Goal: Task Accomplishment & Management: Complete application form

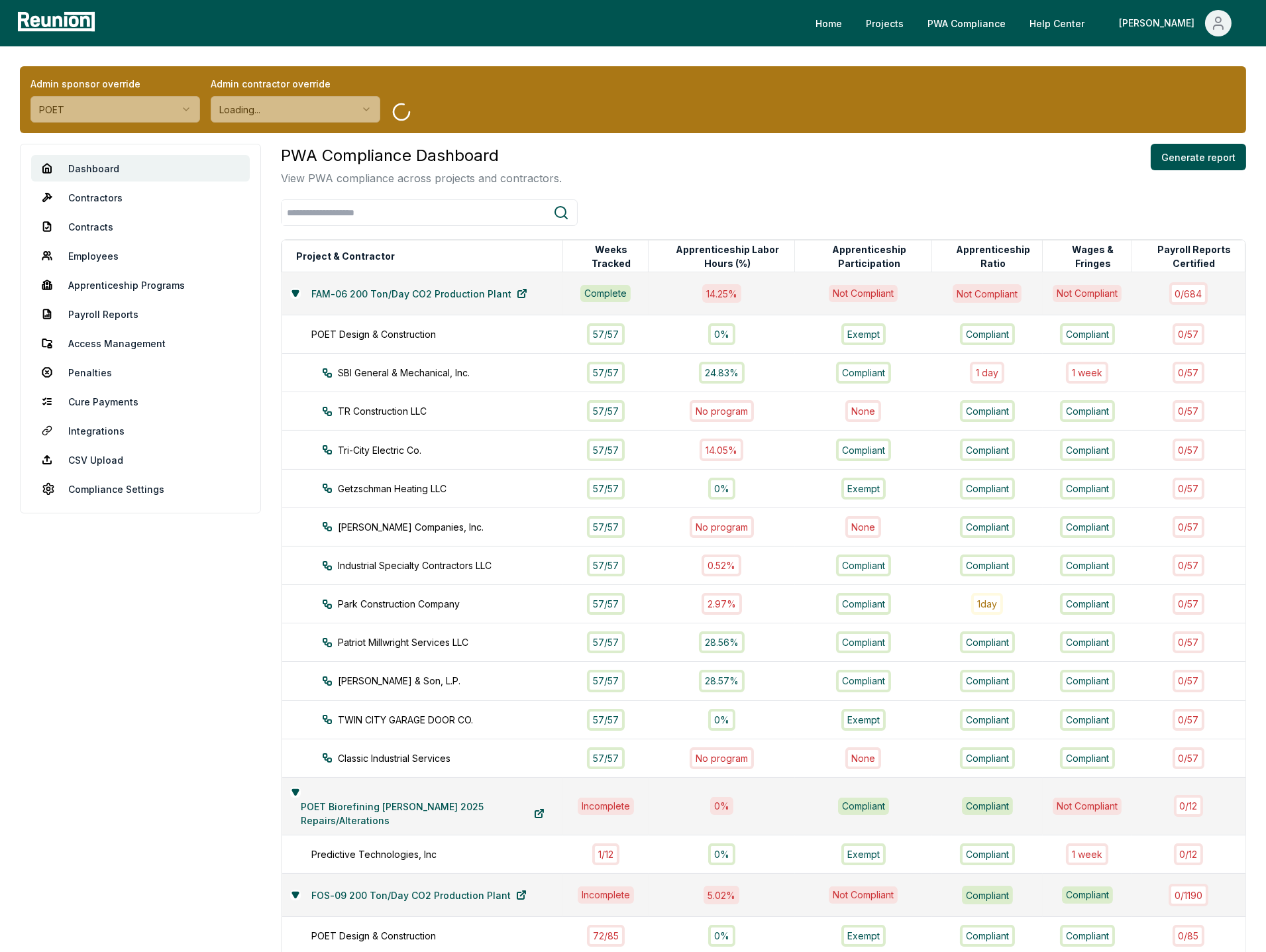
click at [723, 160] on div "PWA Compliance Dashboard View PWA compliance across projects and contractors. G…" at bounding box center [764, 165] width 966 height 42
click at [139, 106] on html "Please visit us on your desktop We're working on making our marketplace mobile-…" at bounding box center [633, 791] width 1266 height 1581
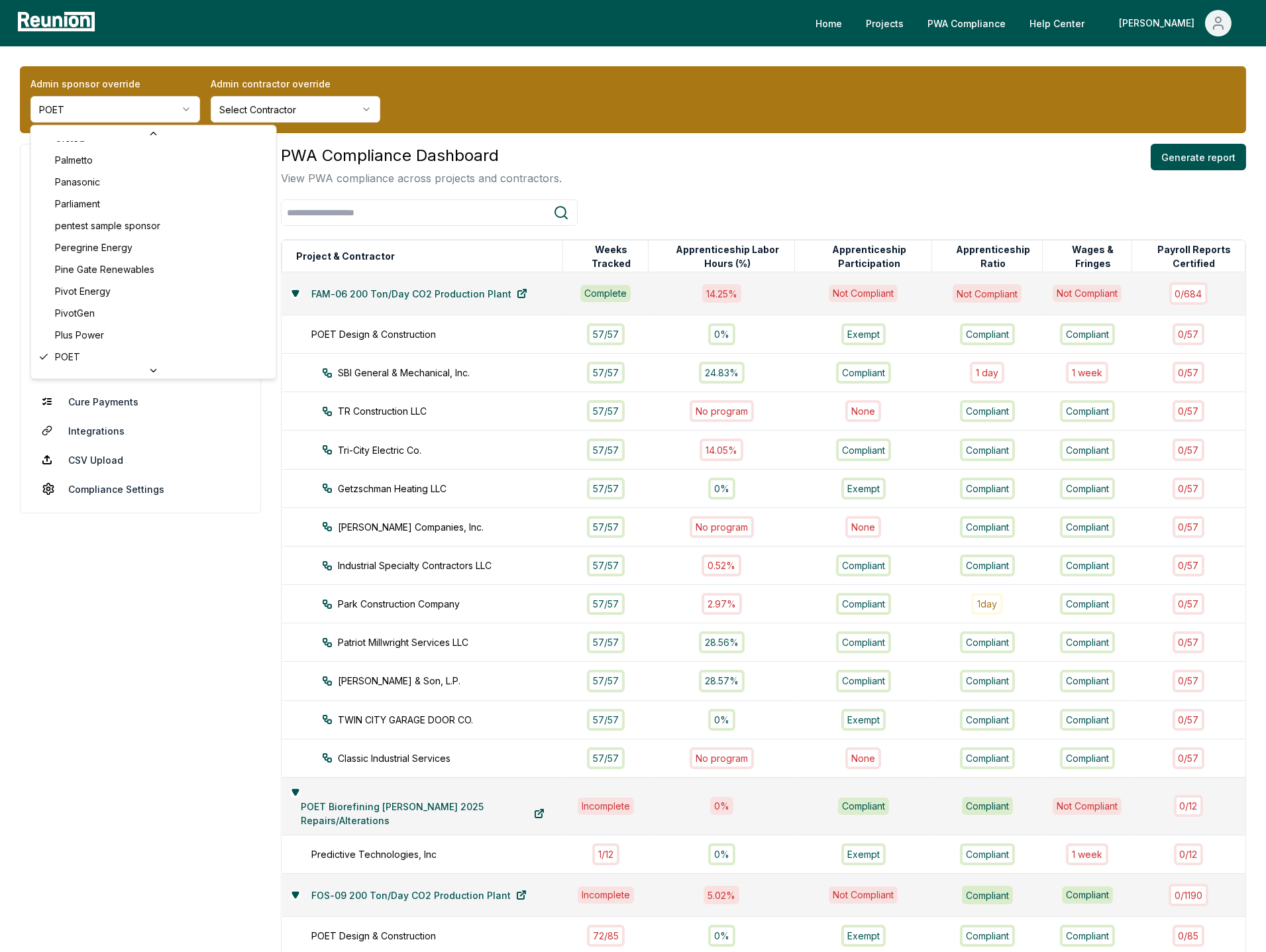
scroll to position [1934, 0]
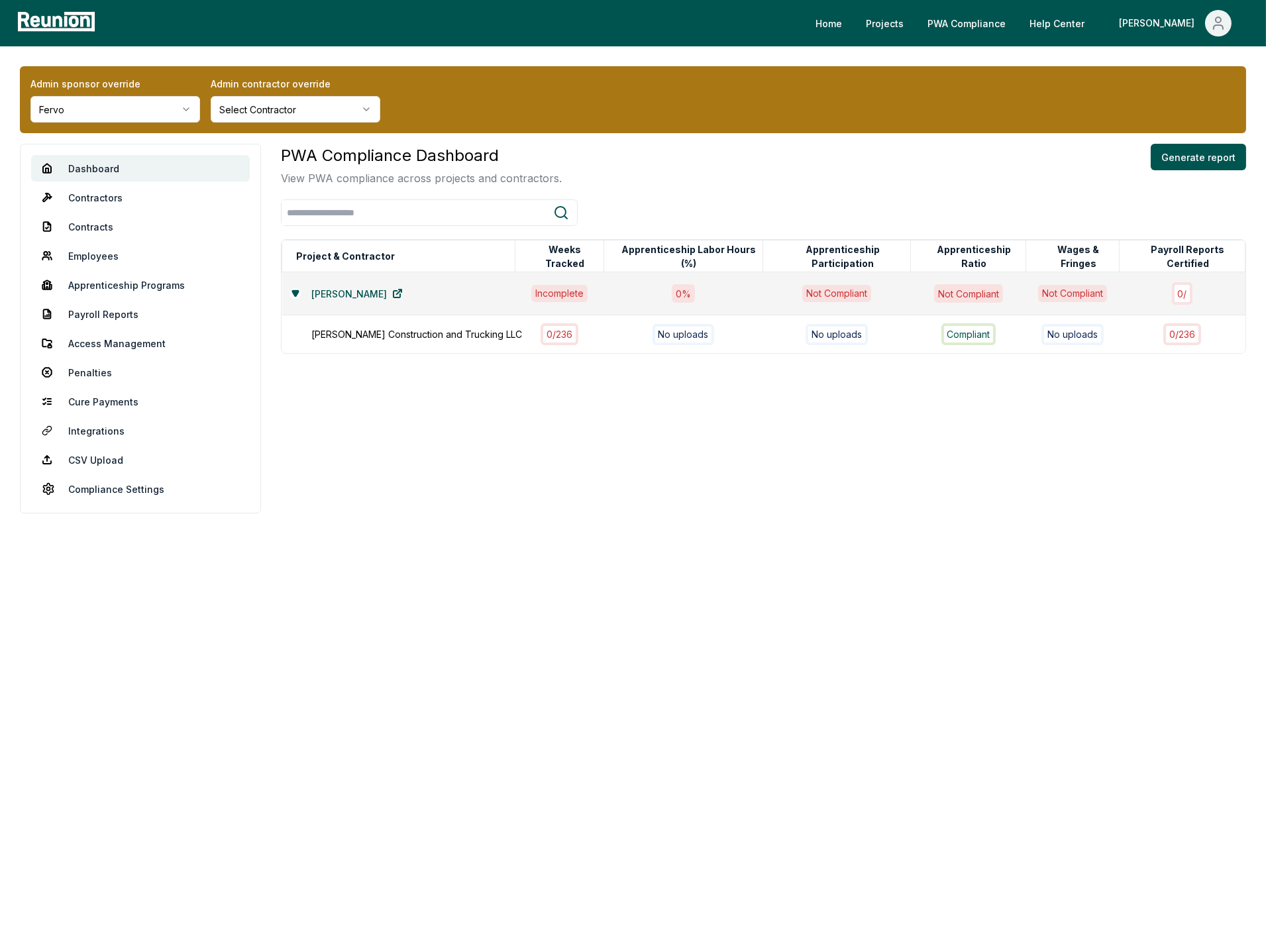
click at [702, 160] on div "PWA Compliance Dashboard View PWA compliance across projects and contractors. G…" at bounding box center [764, 165] width 966 height 42
click at [106, 199] on link "Contractors" at bounding box center [140, 197] width 219 height 27
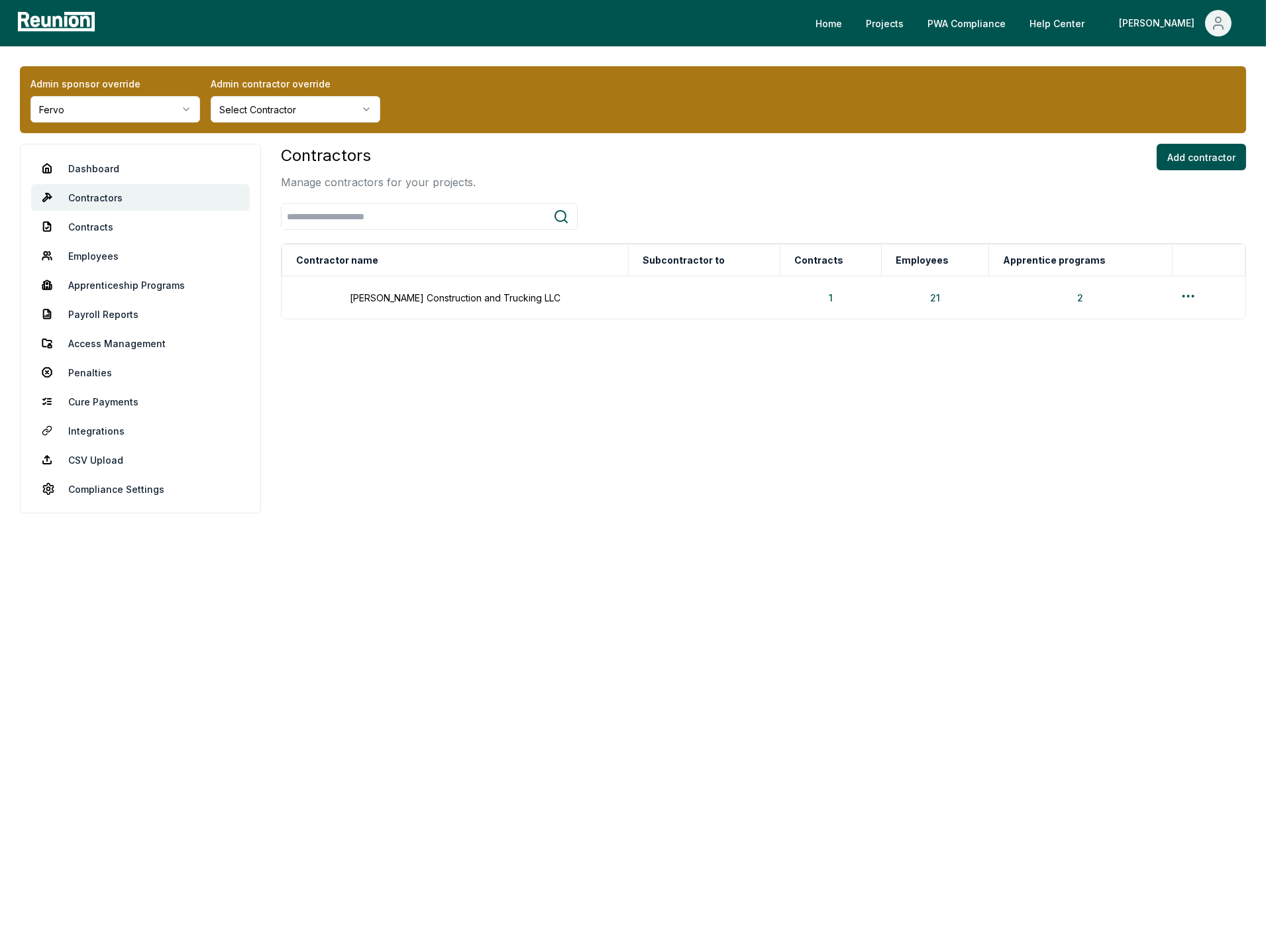
click at [778, 148] on div "Contractors Manage contractors for your projects. Add contractor" at bounding box center [764, 167] width 966 height 47
click at [134, 91] on div "Admin sponsor override Fervo" at bounding box center [116, 99] width 170 height 46
click at [122, 106] on html "Please visit us on your desktop We're working on making our marketplace mobile-…" at bounding box center [633, 476] width 1266 height 952
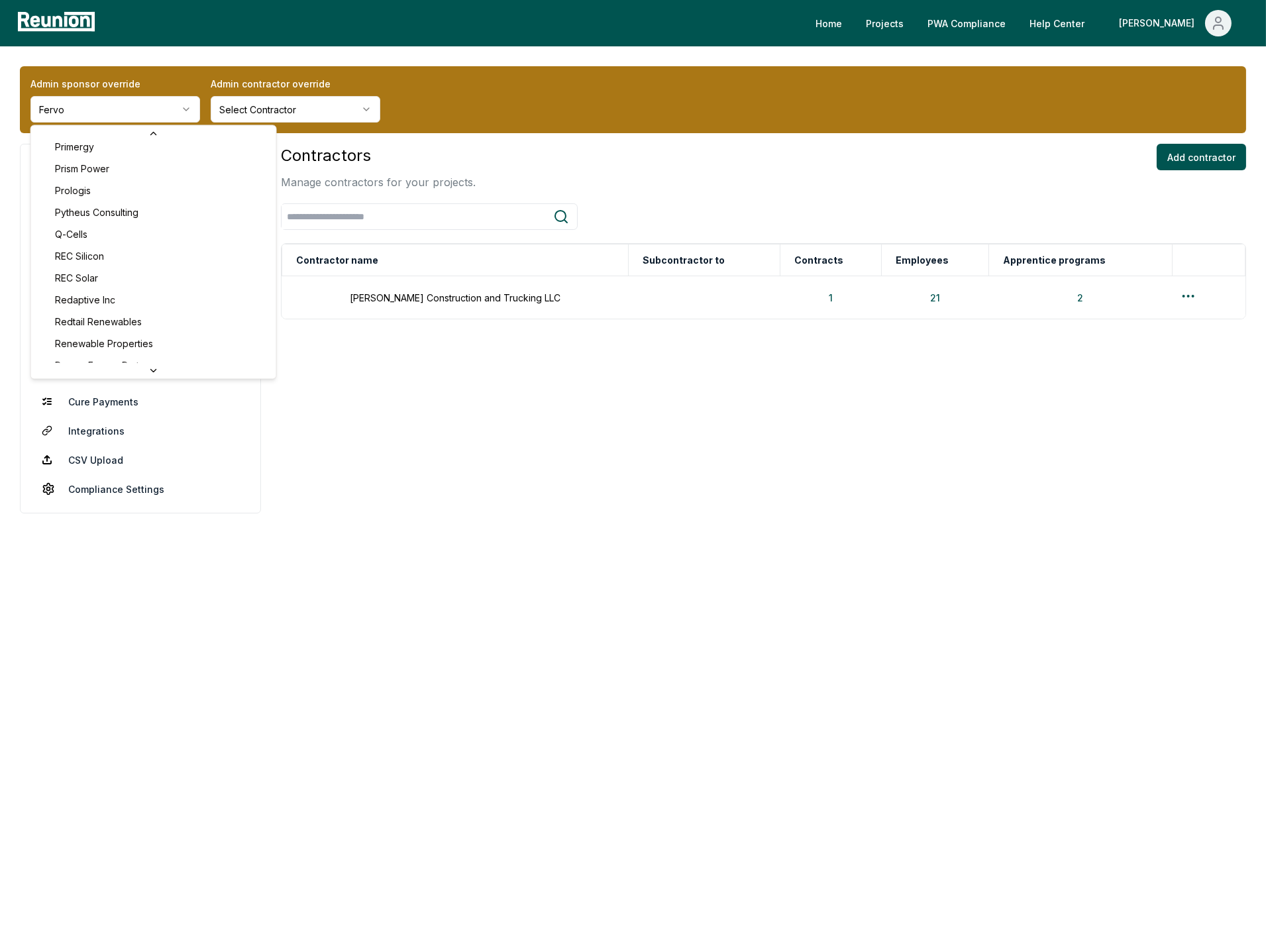
scroll to position [4269, 0]
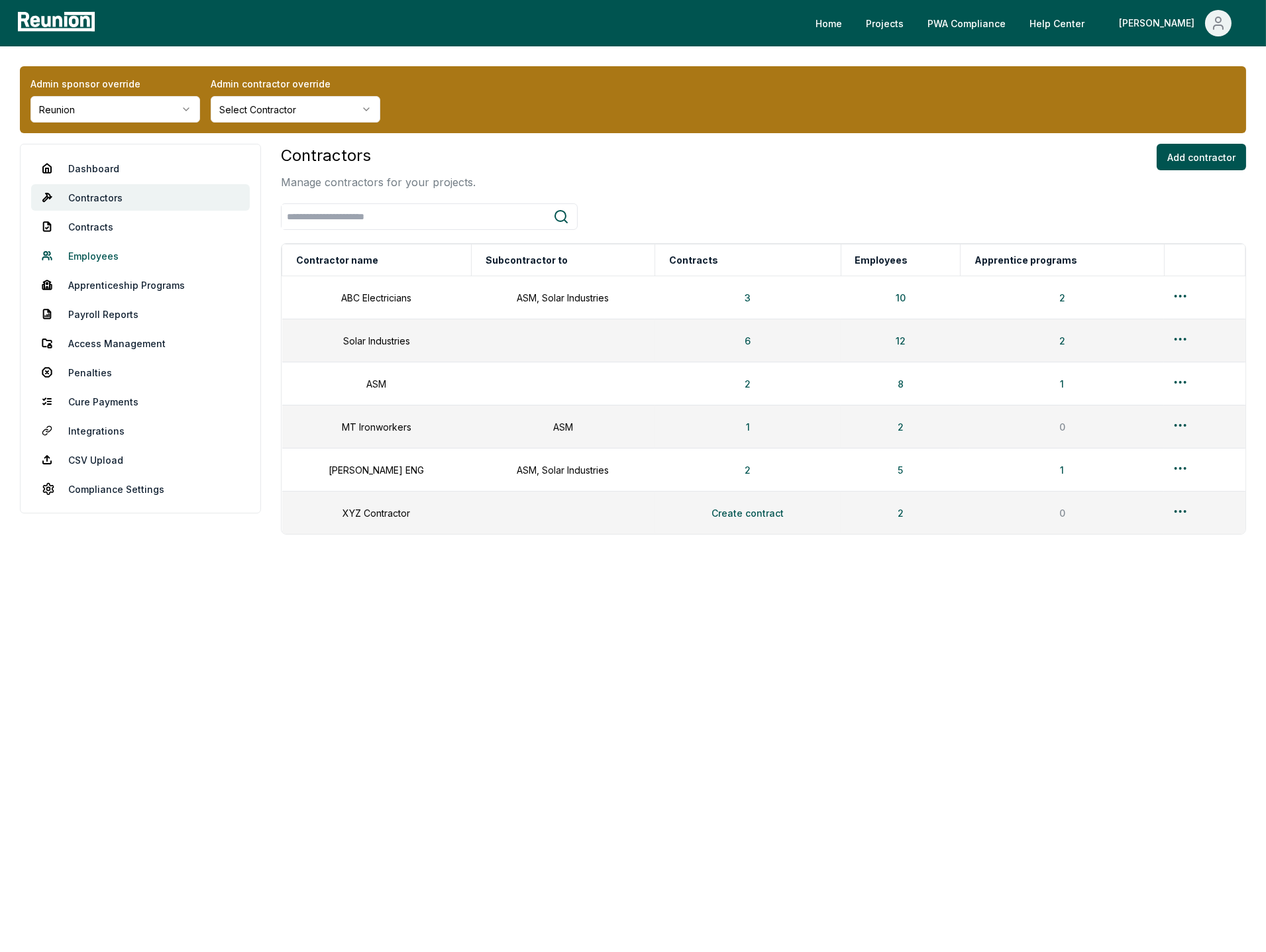
click at [105, 256] on link "Employees" at bounding box center [140, 256] width 219 height 27
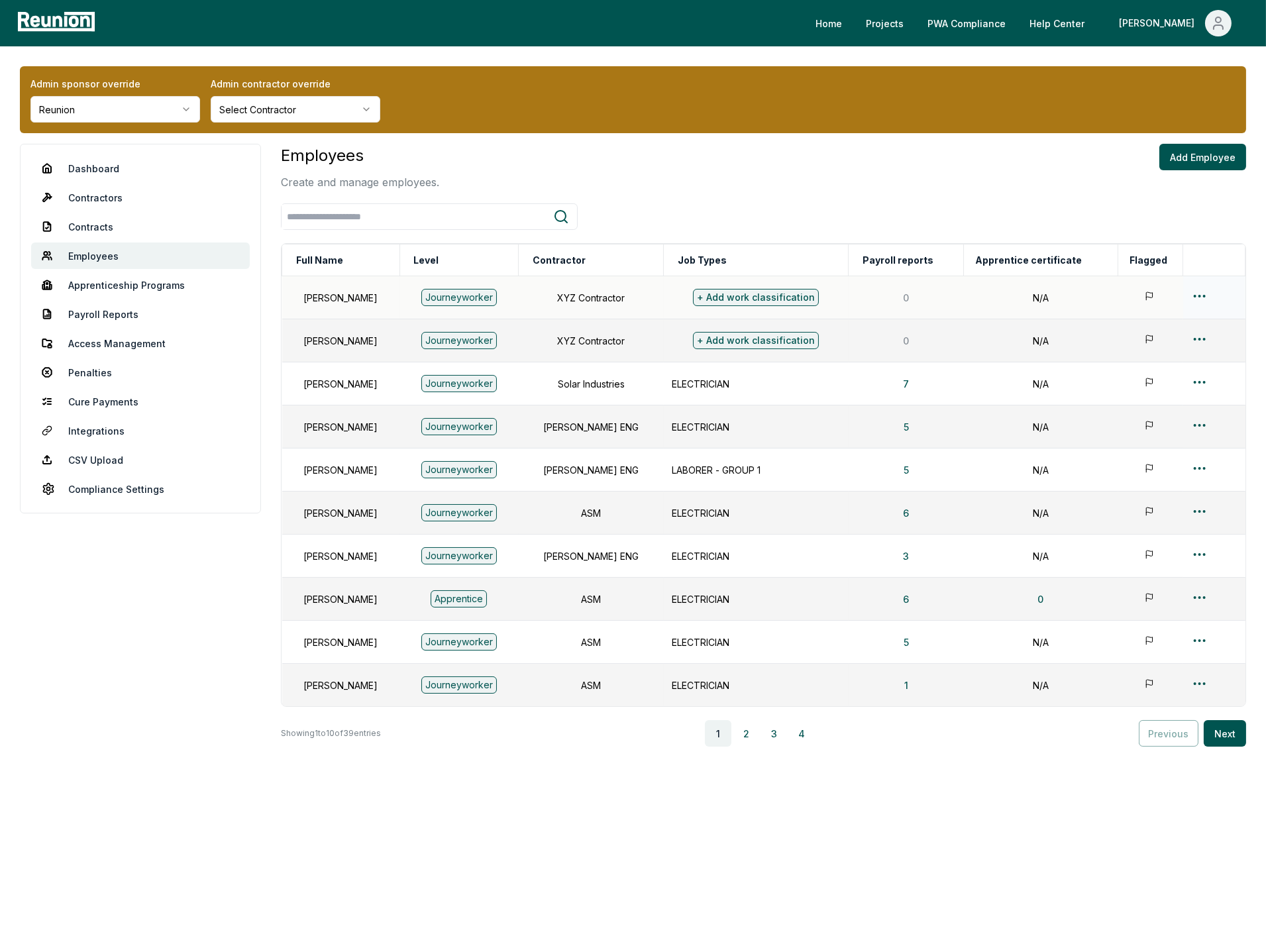
click at [1195, 290] on html "Please visit us on your desktop We're working on making our marketplace mobile-…" at bounding box center [633, 476] width 1266 height 952
click at [1154, 344] on div "Edit" at bounding box center [1191, 348] width 126 height 22
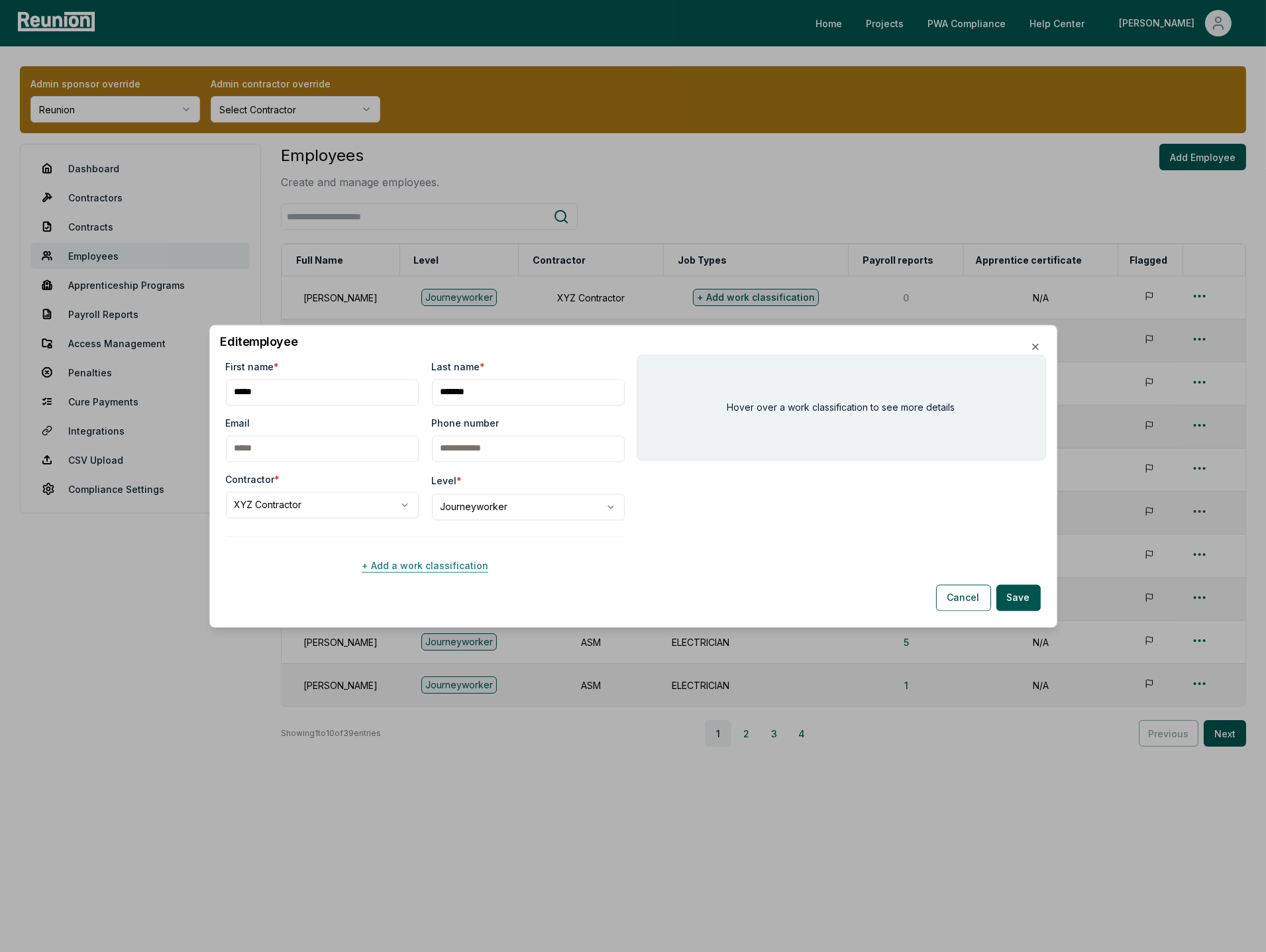
click at [418, 560] on button "+ Add a work classification" at bounding box center [426, 565] width 399 height 27
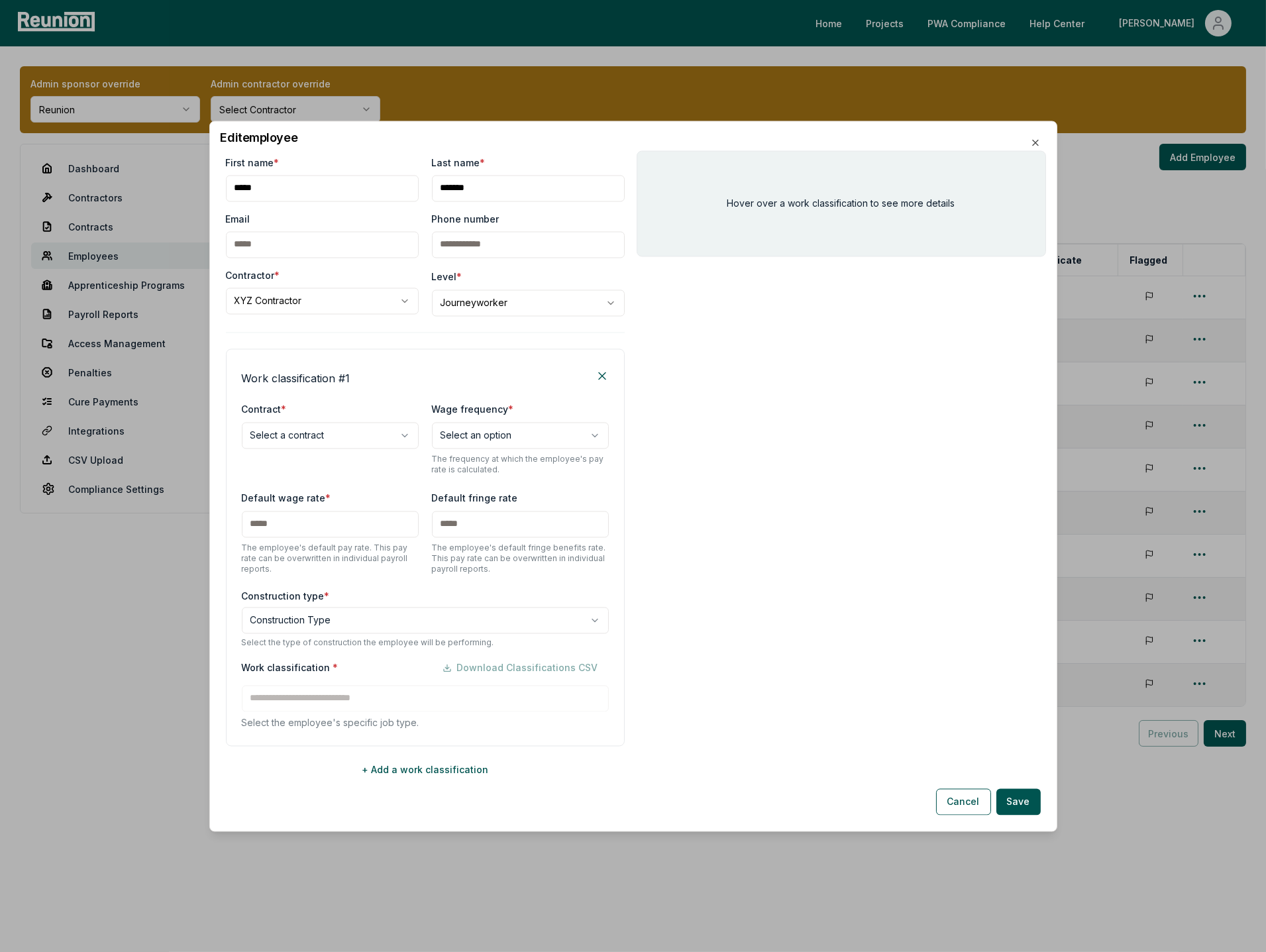
click at [329, 438] on body "Please visit us on your desktop We're working on making our marketplace mobile-…" at bounding box center [633, 476] width 1266 height 952
click at [316, 472] on body "Please visit us on your desktop We're working on making our marketplace mobile-…" at bounding box center [633, 476] width 1266 height 952
click at [965, 795] on button "Cancel" at bounding box center [964, 802] width 55 height 27
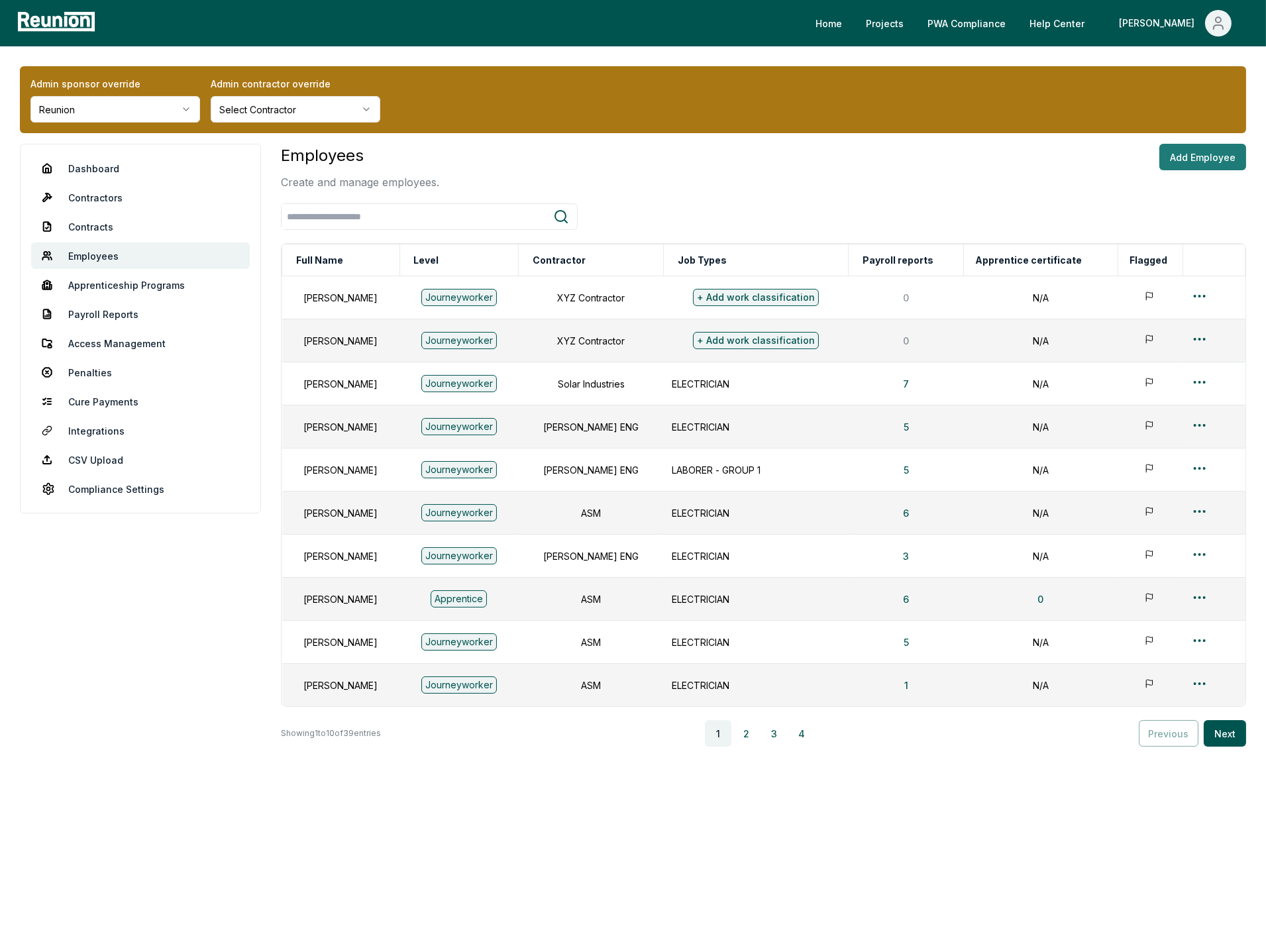
click at [1197, 157] on button "Add Employee" at bounding box center [1203, 157] width 87 height 27
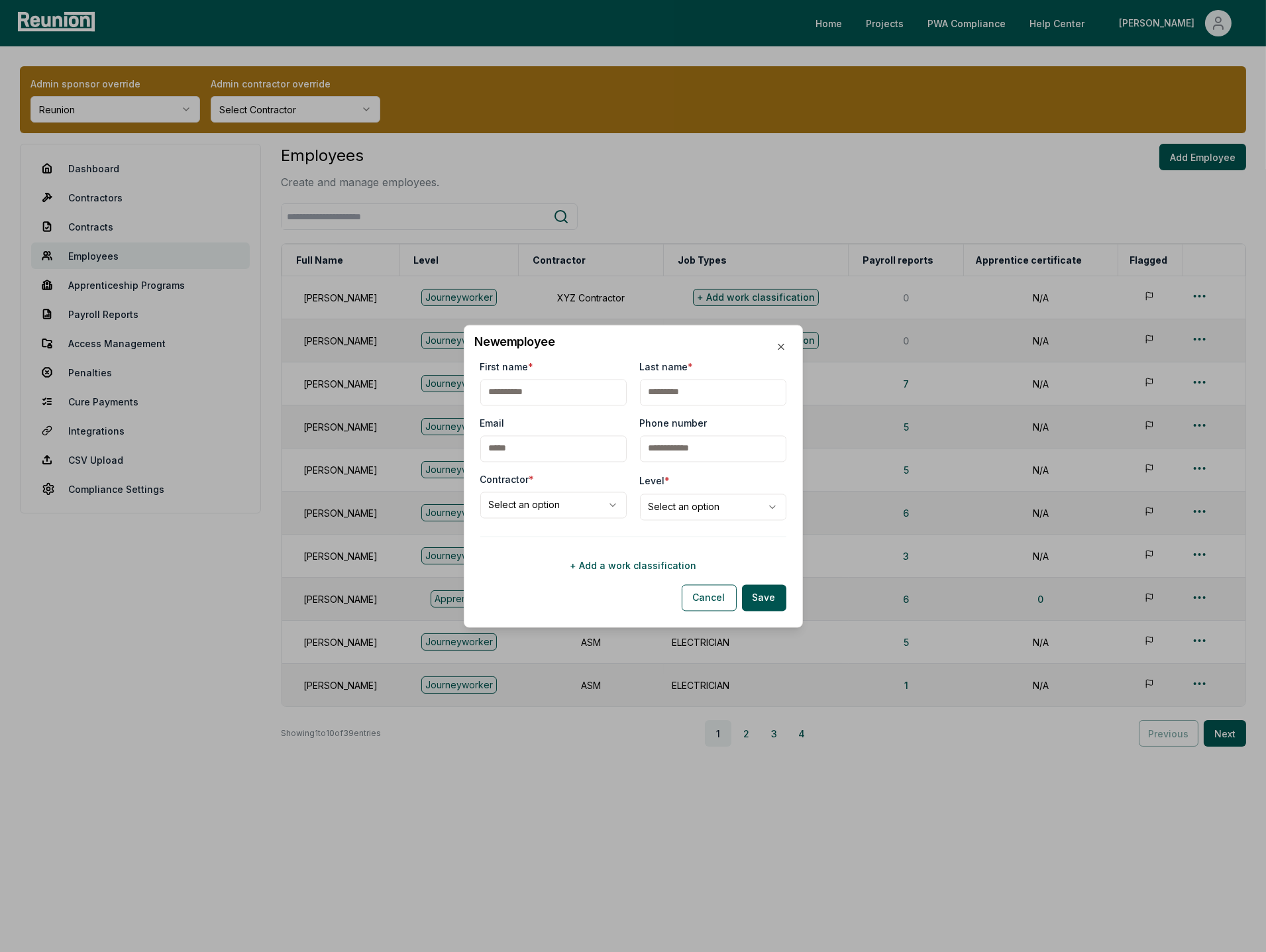
click at [544, 507] on body "Please visit us on your desktop We're working on making our marketplace mobile-…" at bounding box center [633, 476] width 1266 height 952
select select "**********"
click at [631, 565] on button "+ Add a work classification" at bounding box center [634, 565] width 306 height 27
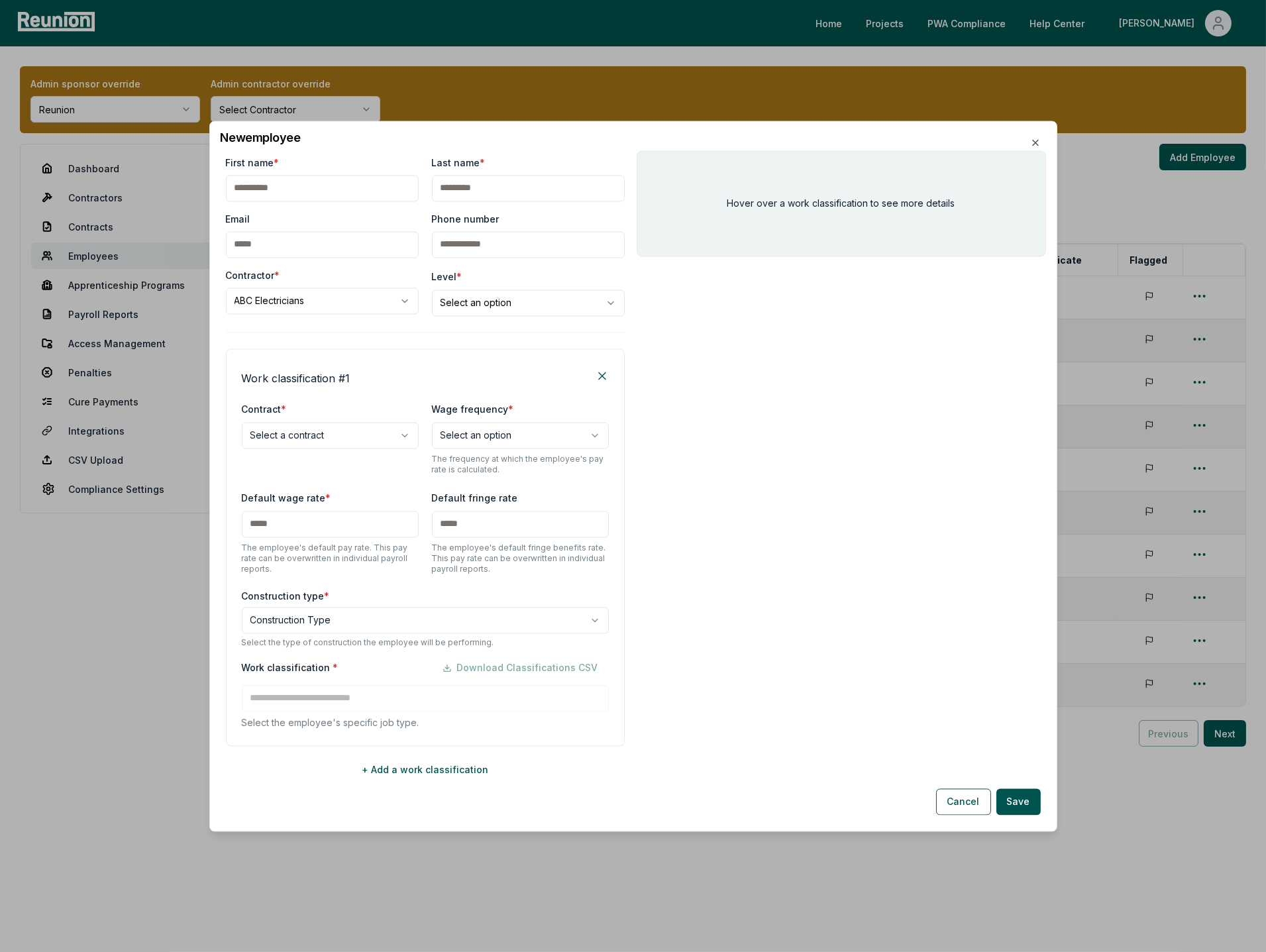
click at [303, 425] on body "Please visit us on your desktop We're working on making our marketplace mobile-…" at bounding box center [633, 476] width 1266 height 952
select select "**********"
click at [495, 438] on body "Please visit us on your desktop We're working on making our marketplace mobile-…" at bounding box center [633, 476] width 1266 height 952
click at [350, 486] on body "Please visit us on your desktop We're working on making our marketplace mobile-…" at bounding box center [633, 476] width 1266 height 952
click at [319, 621] on body "Please visit us on your desktop We're working on making our marketplace mobile-…" at bounding box center [633, 476] width 1266 height 952
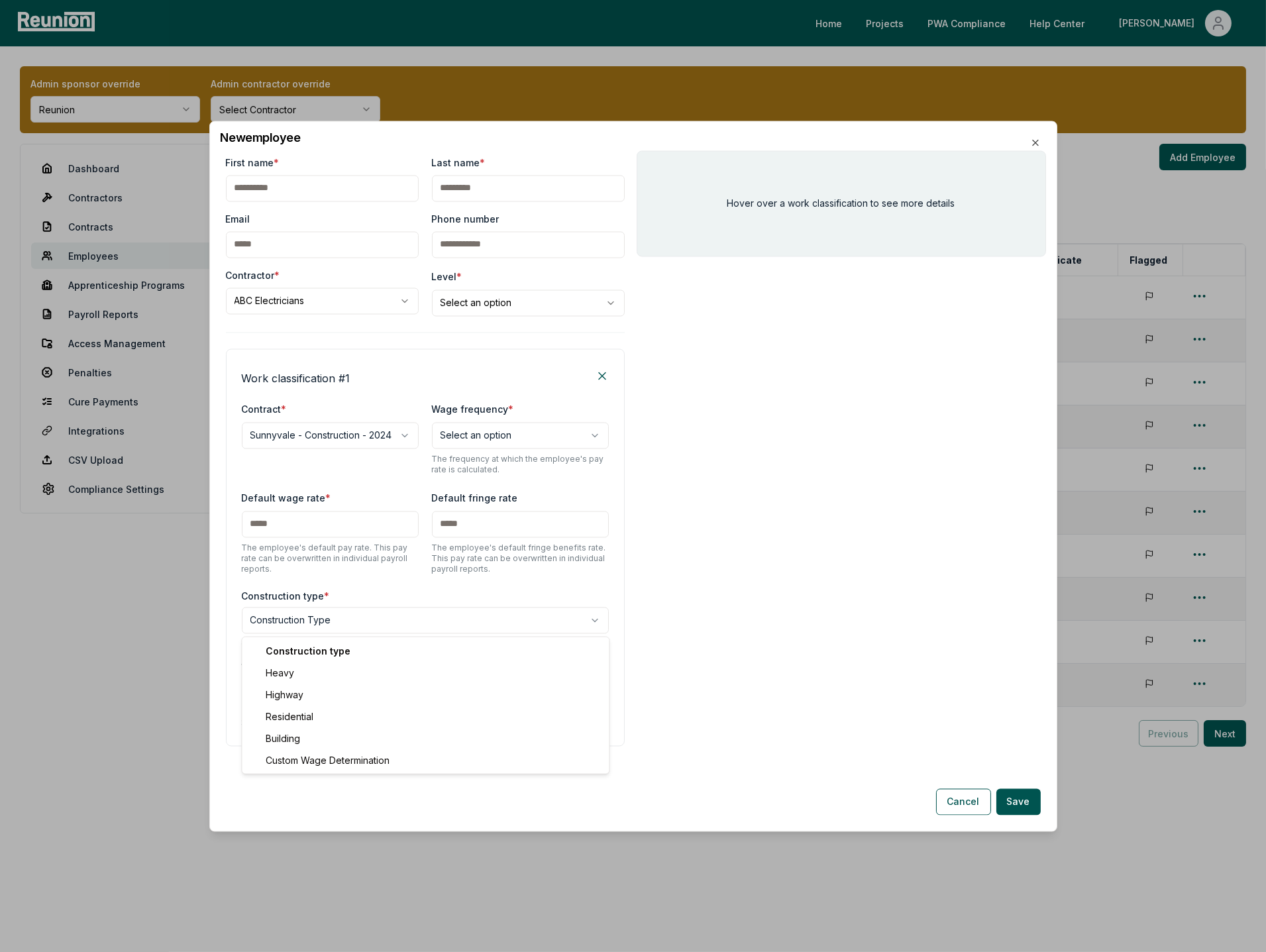
select select "*****"
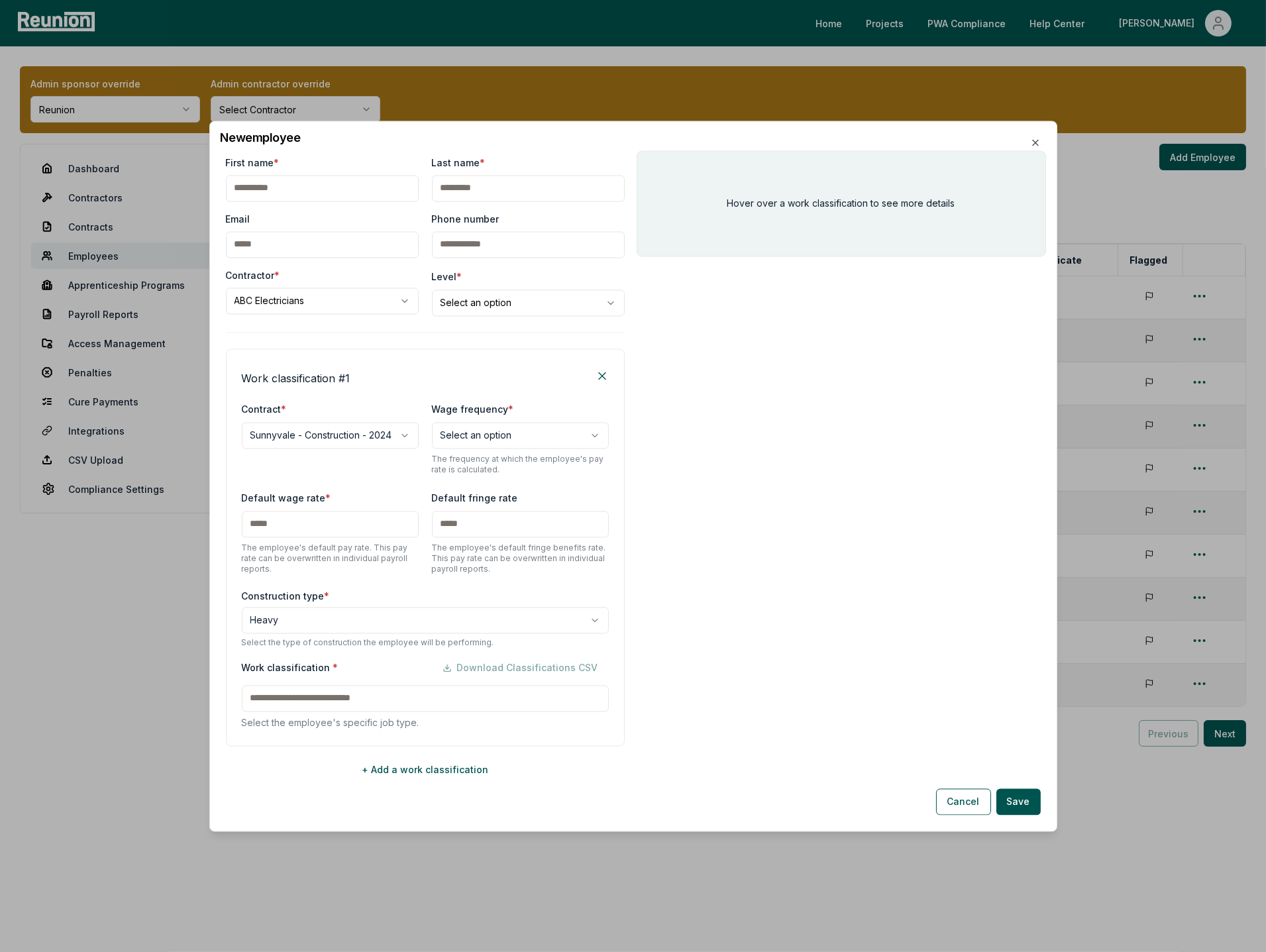
click at [308, 694] on div "Work classification * Download Classifications CSV Select the employee's specif…" at bounding box center [425, 692] width 367 height 75
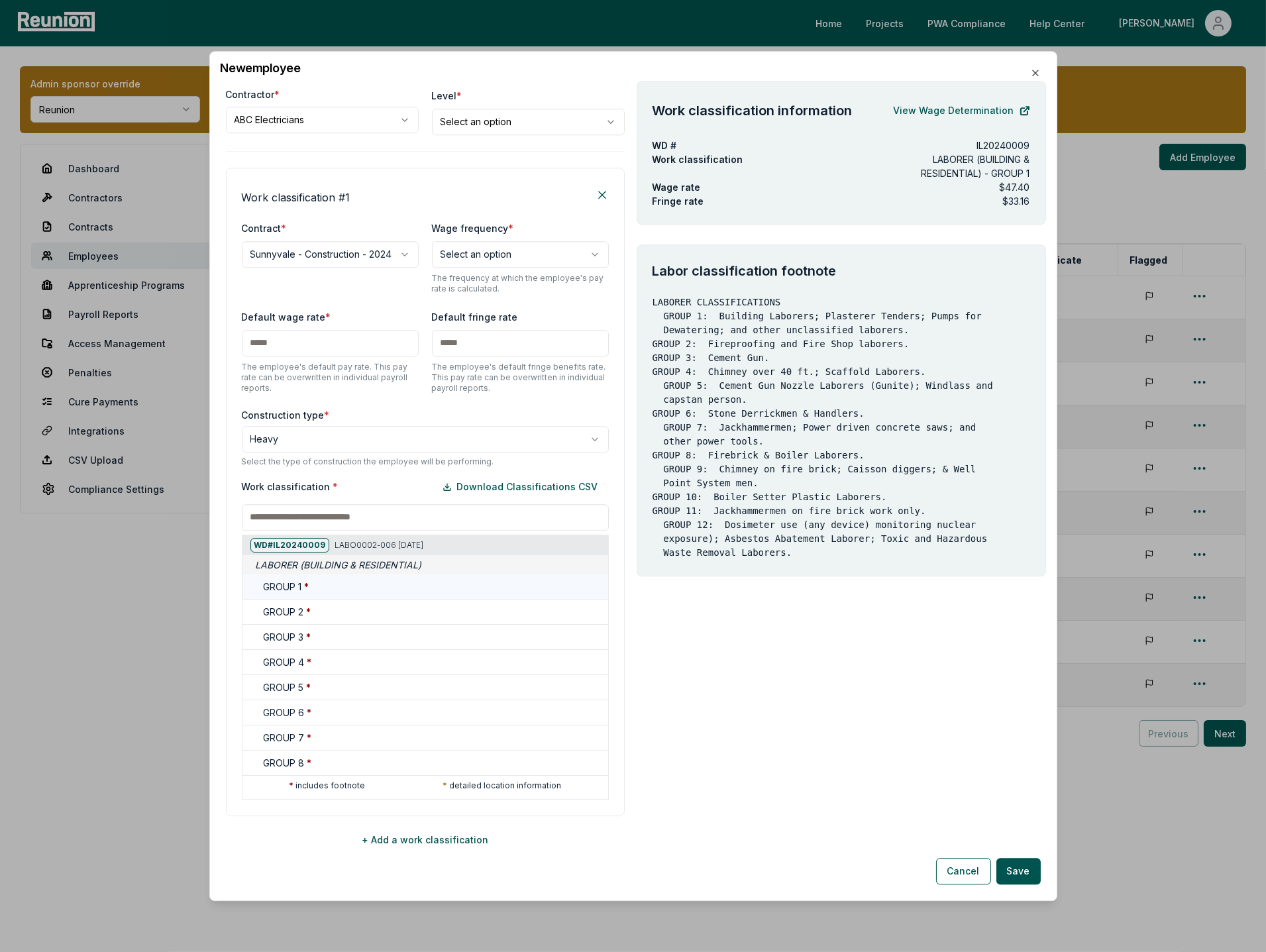
scroll to position [45, 0]
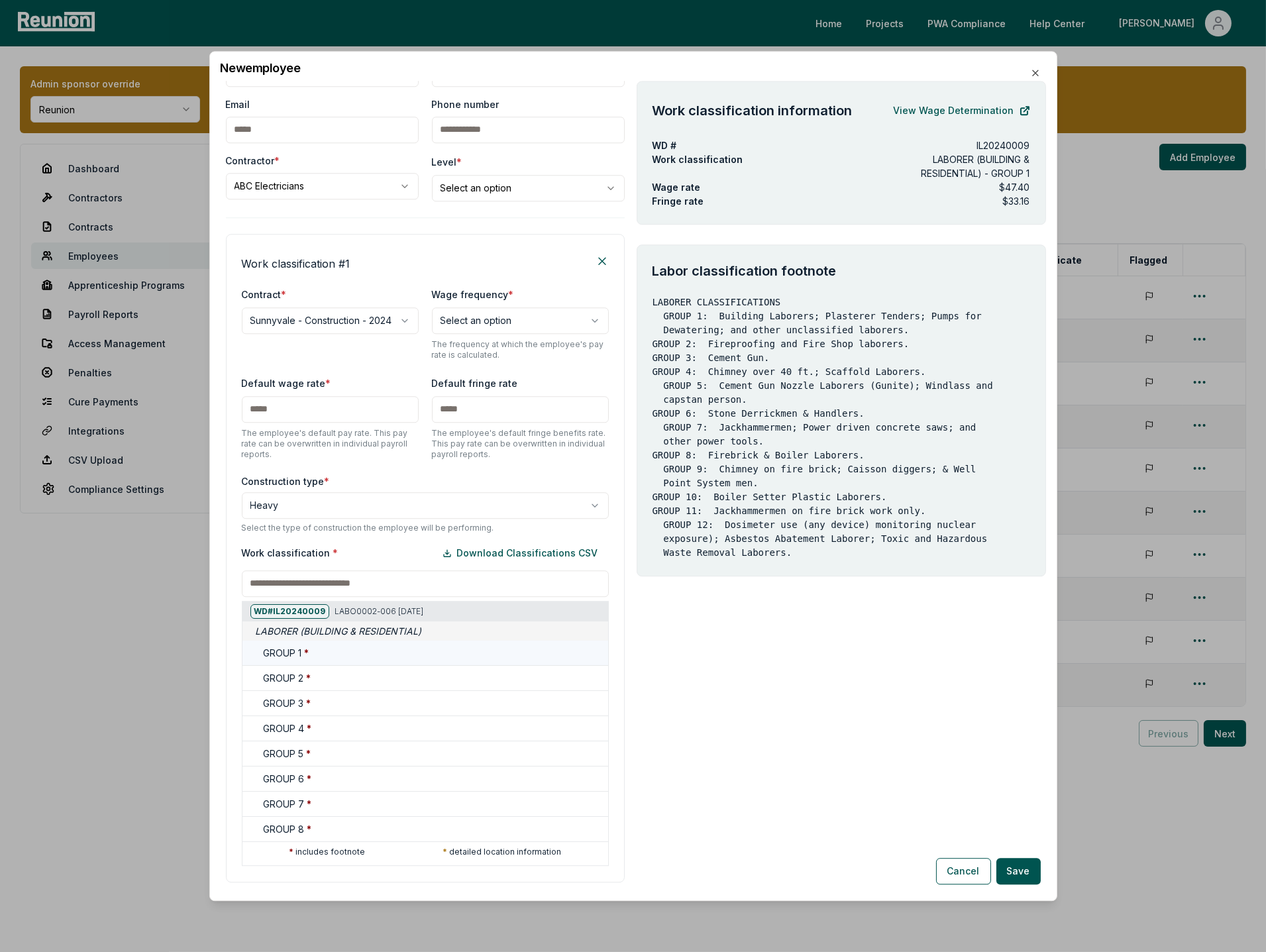
click at [356, 653] on div "GROUP 1 *" at bounding box center [433, 653] width 339 height 14
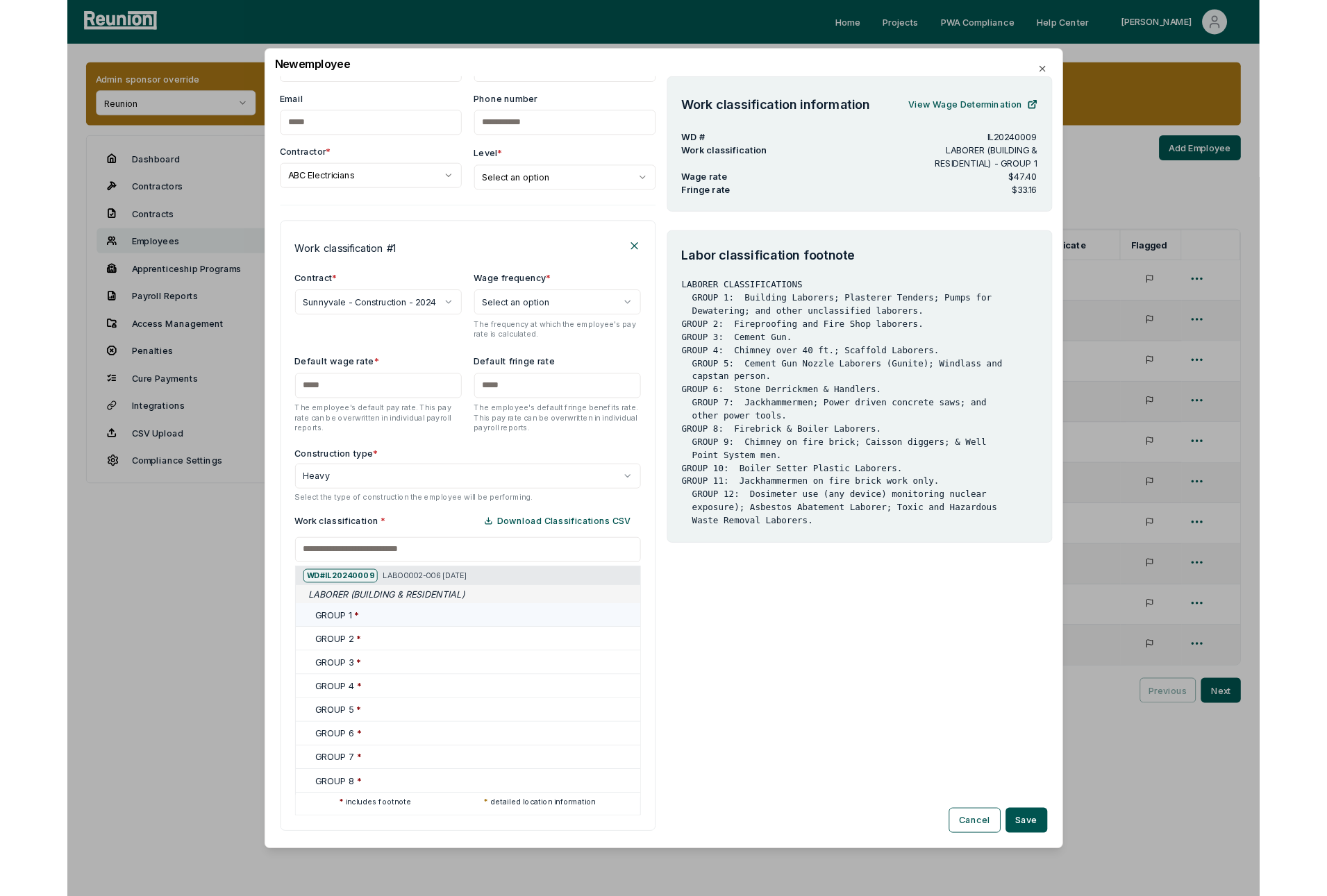
scroll to position [0, 0]
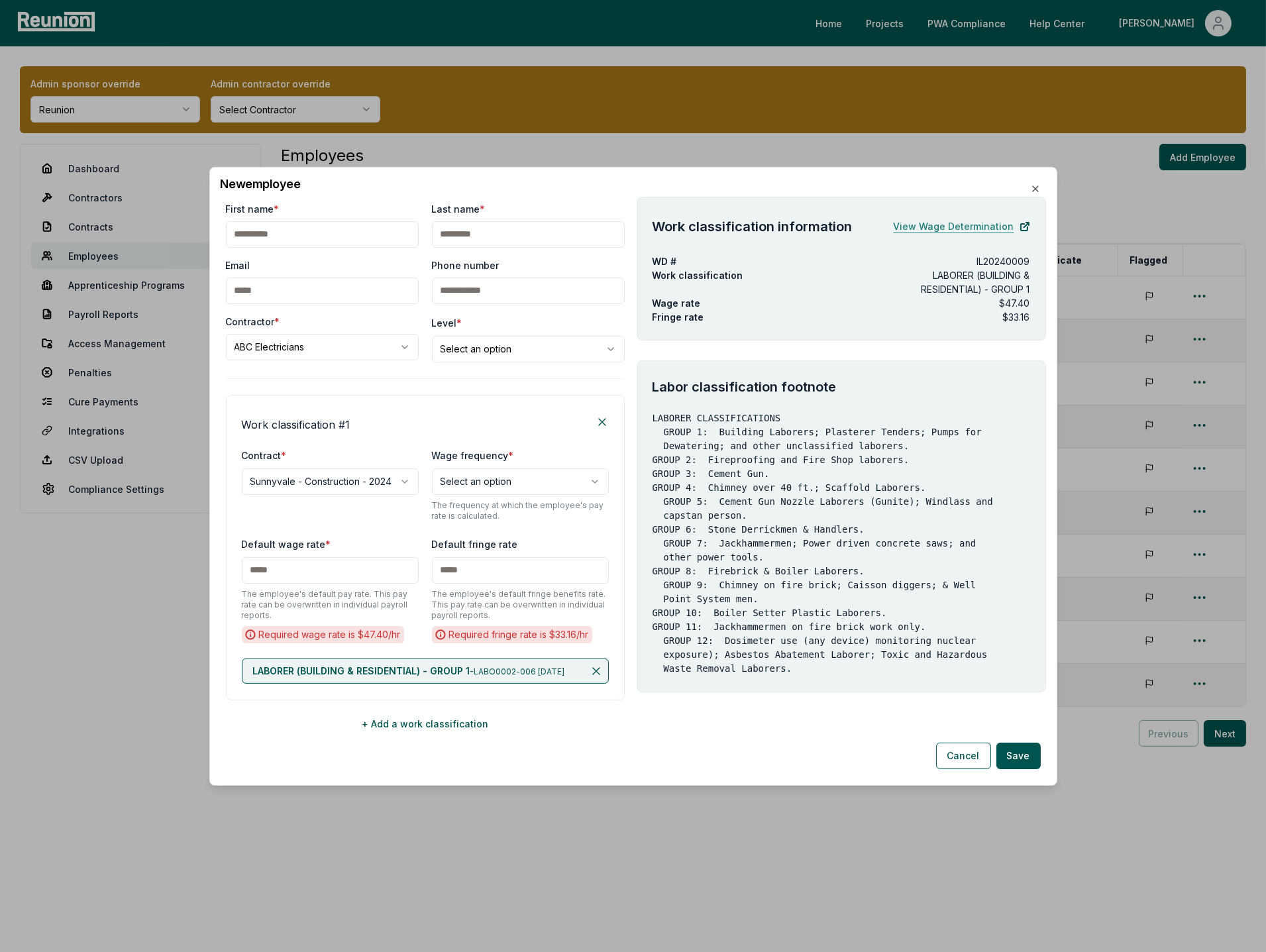
click at [967, 226] on link "View Wage Determination" at bounding box center [962, 226] width 136 height 27
click at [969, 766] on button "Cancel" at bounding box center [964, 756] width 55 height 27
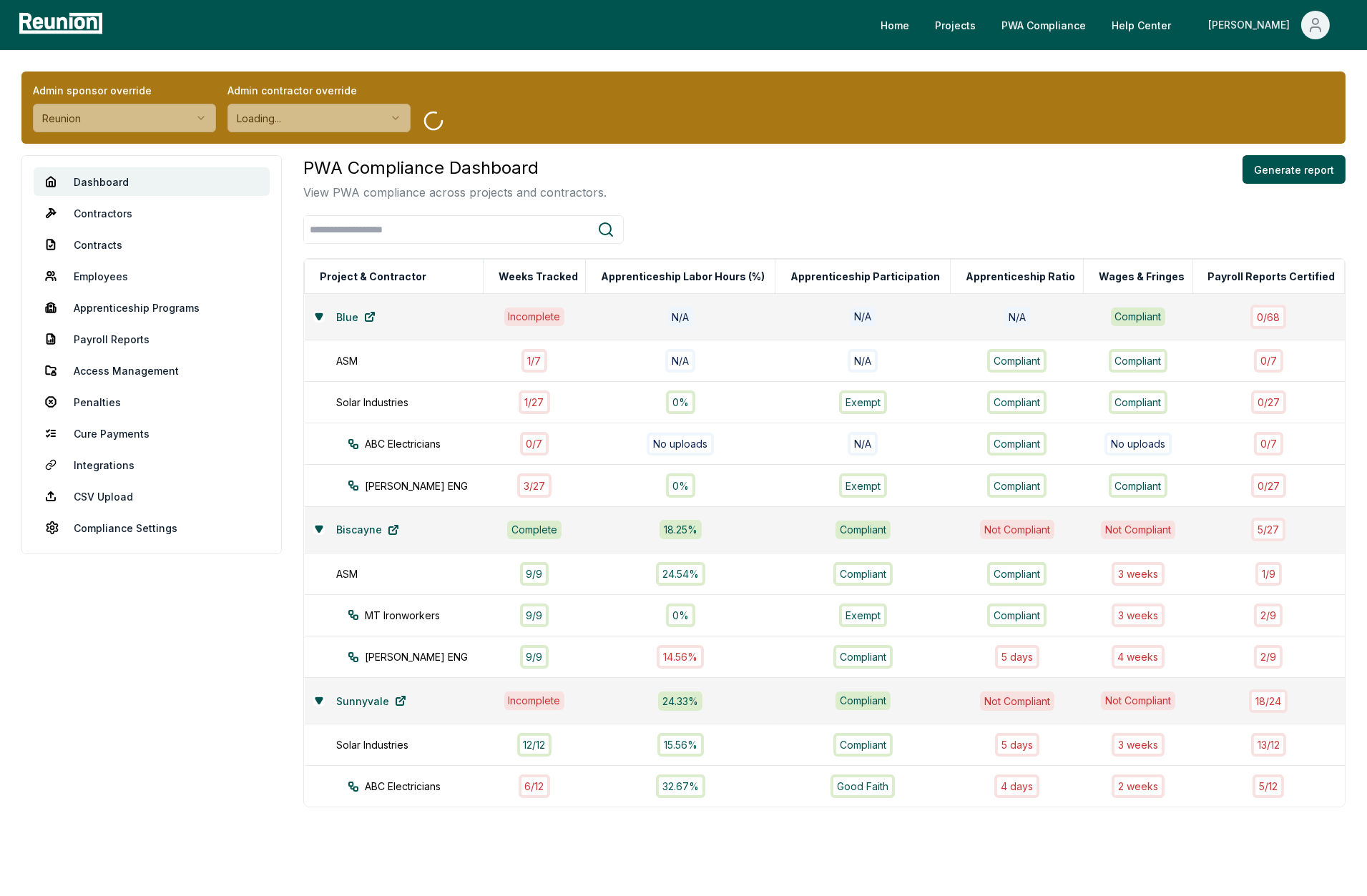
click at [1230, 31] on icon "Main" at bounding box center [1315, 24] width 17 height 17
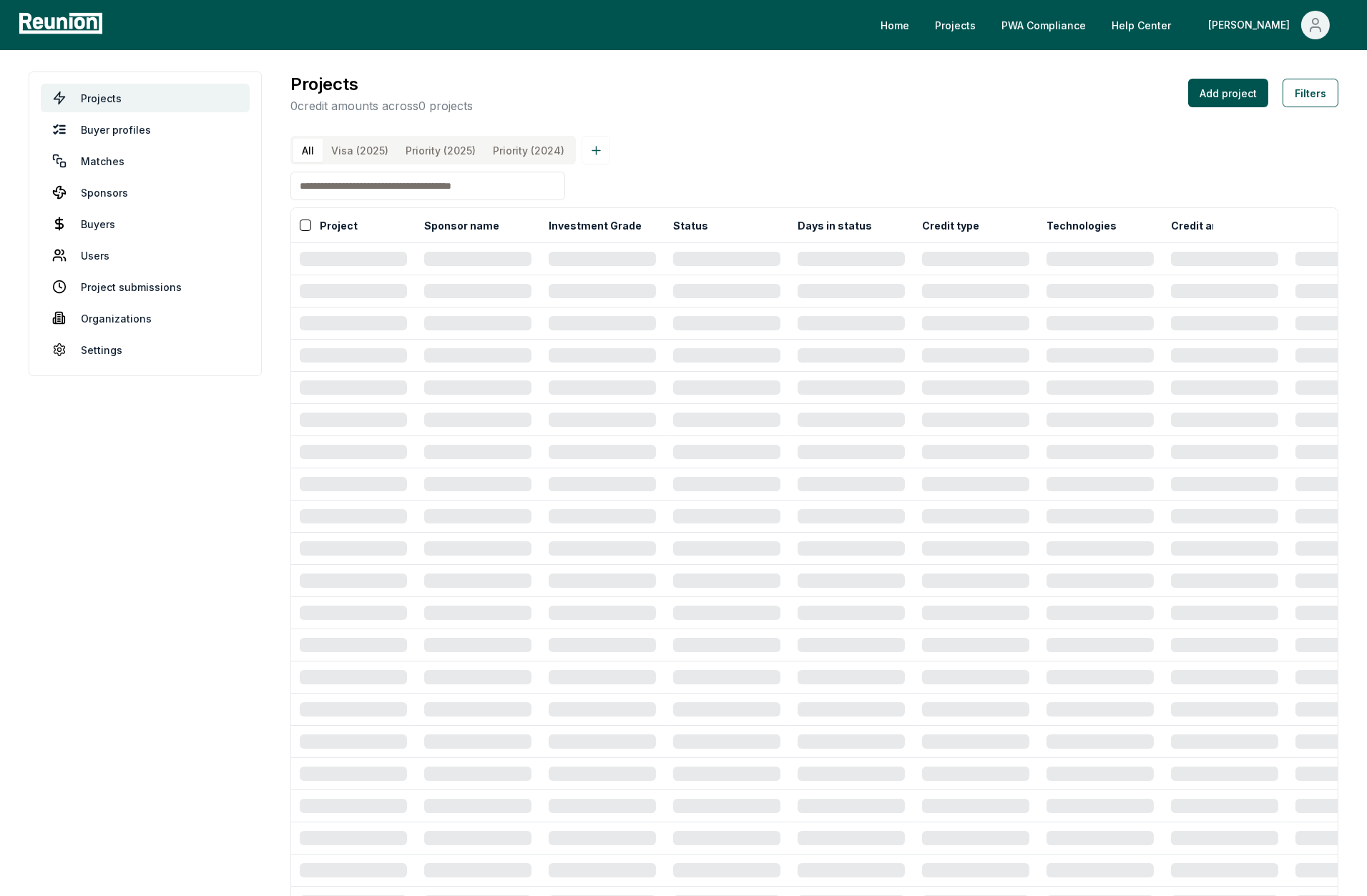
click at [114, 192] on link "Sponsors" at bounding box center [145, 192] width 209 height 29
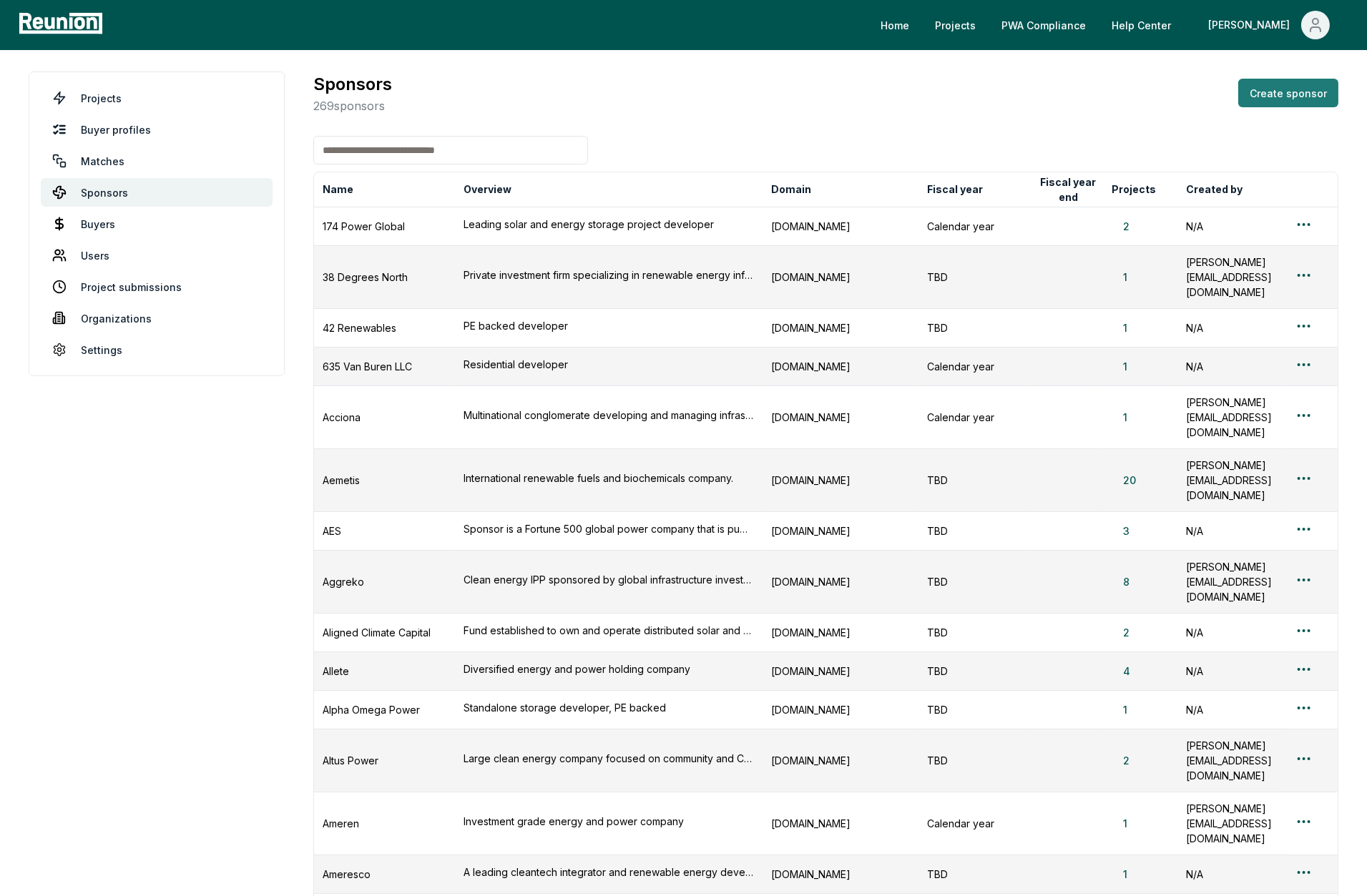
click at [1285, 90] on button "Create sponsor" at bounding box center [1289, 93] width 101 height 29
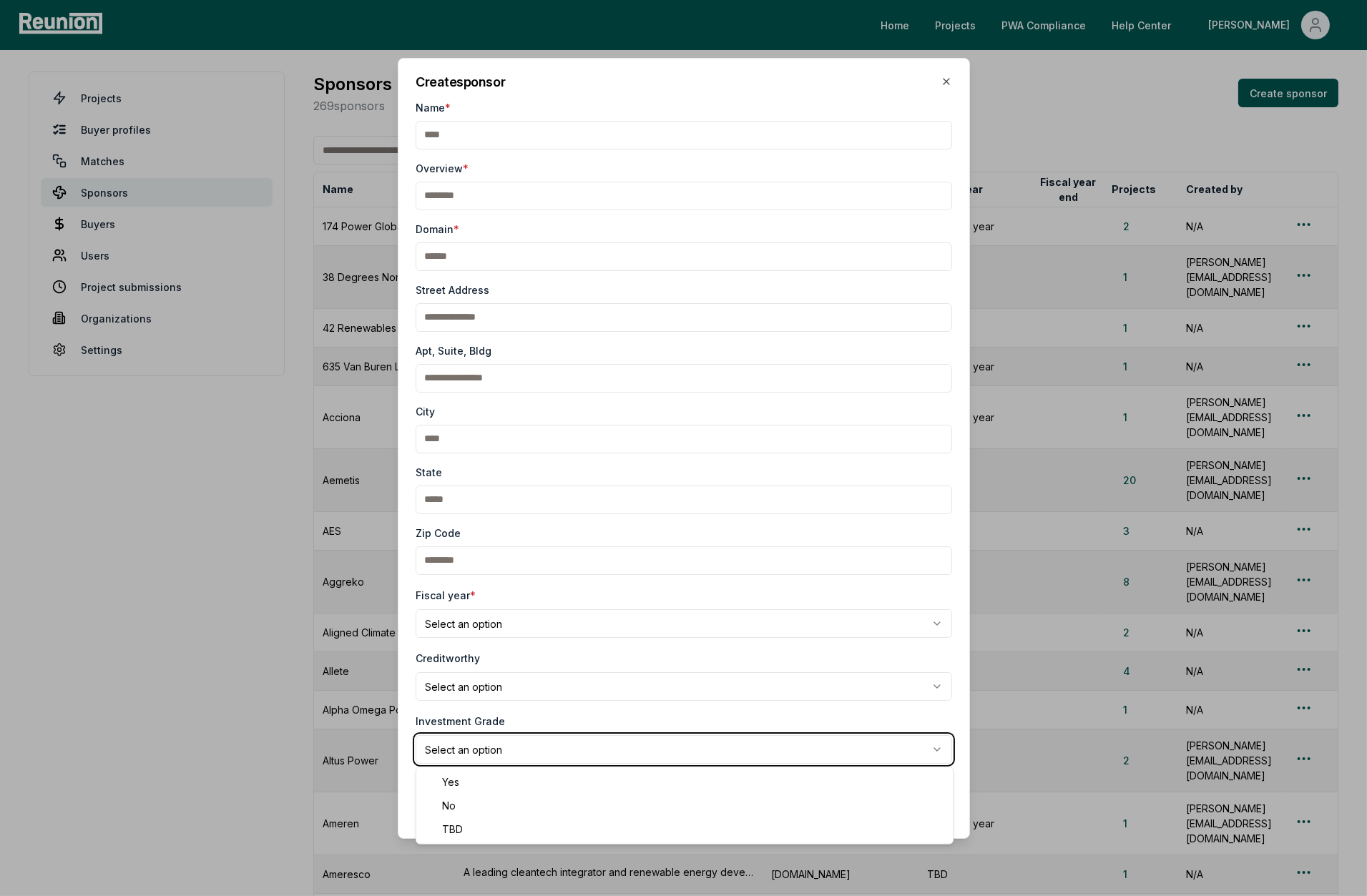
select select "***"
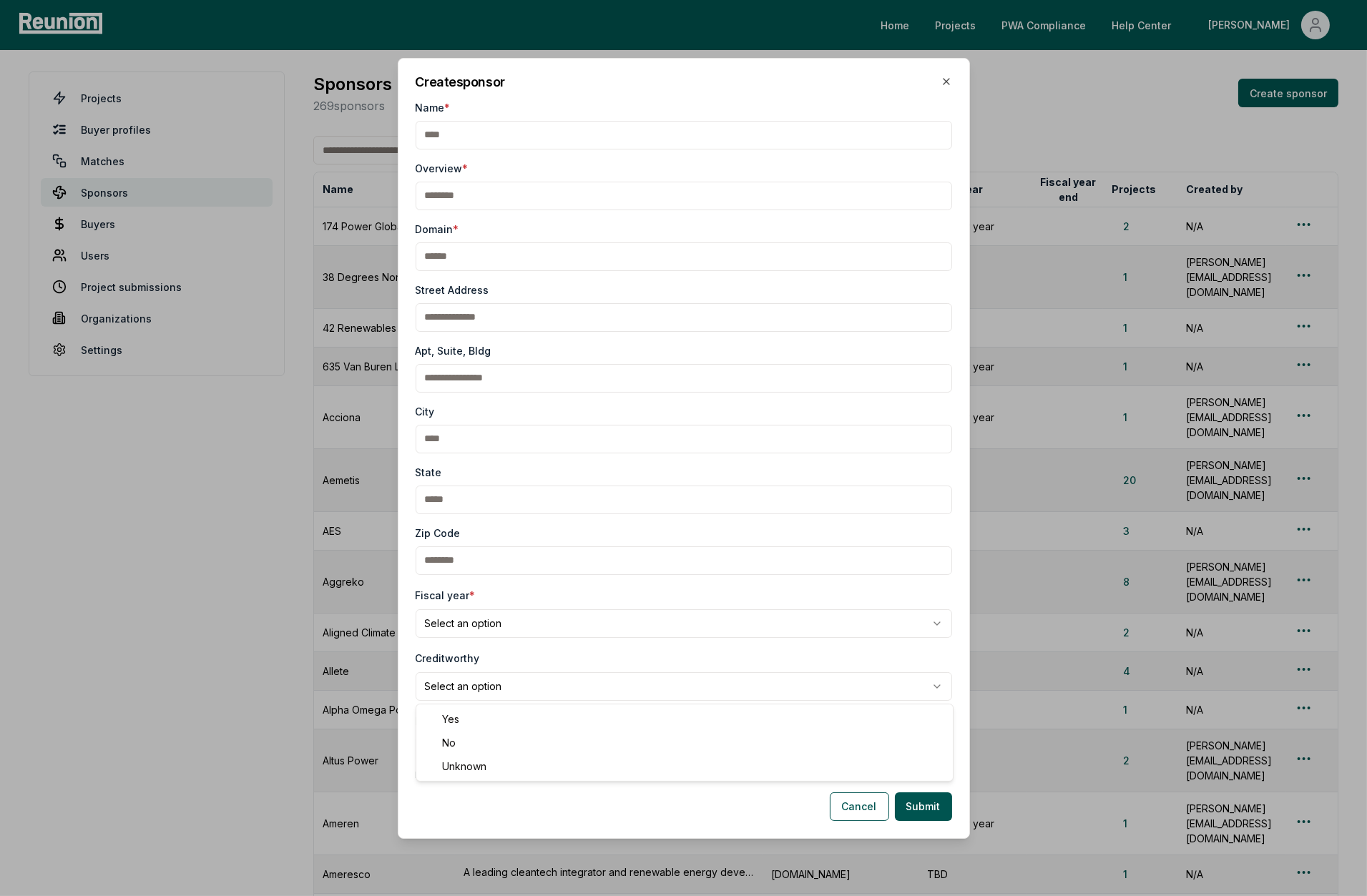
click at [529, 649] on div "Creditworthy Select an option *** ** *******" at bounding box center [684, 674] width 536 height 51
select select "***"
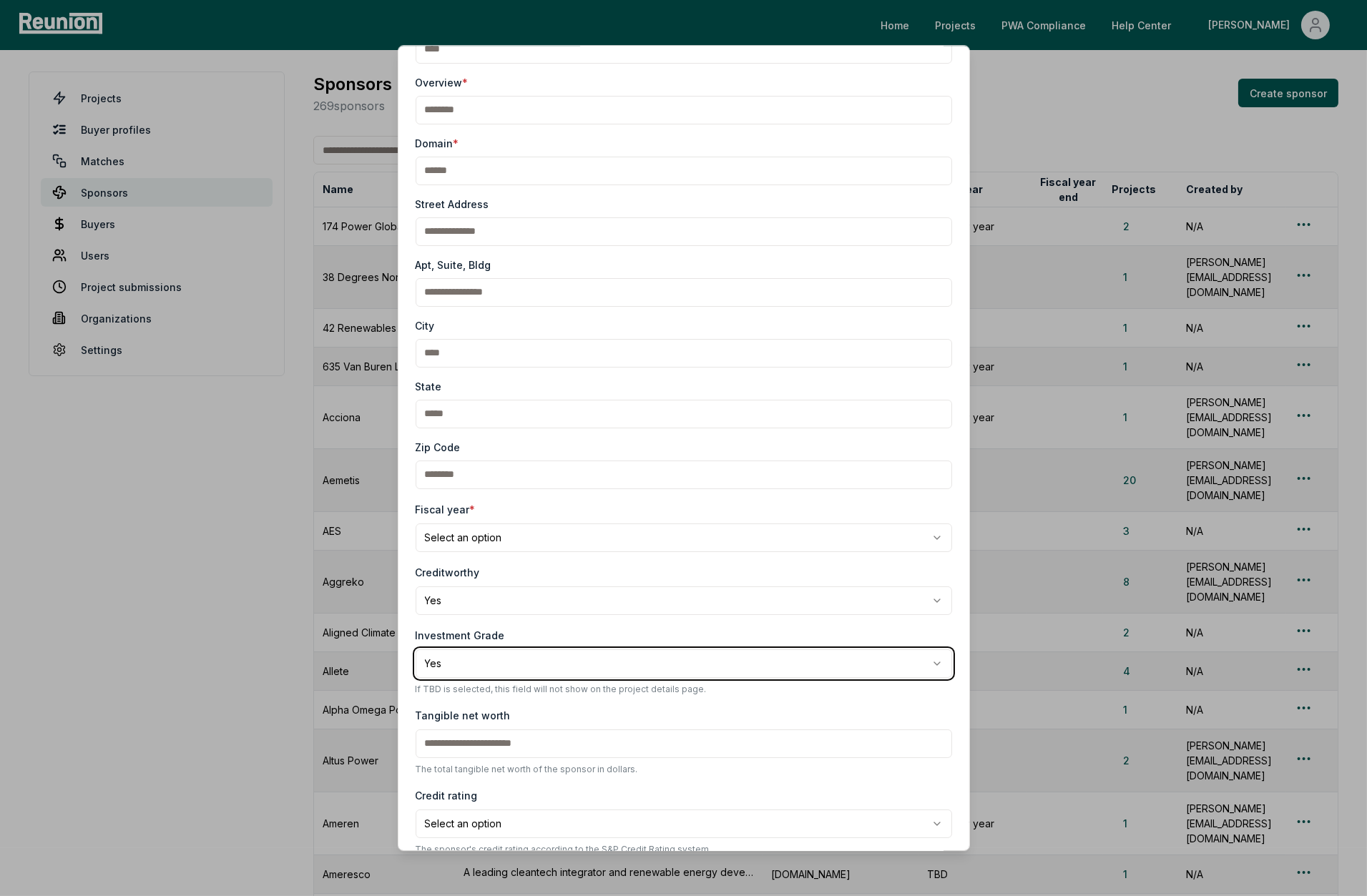
scroll to position [136, 0]
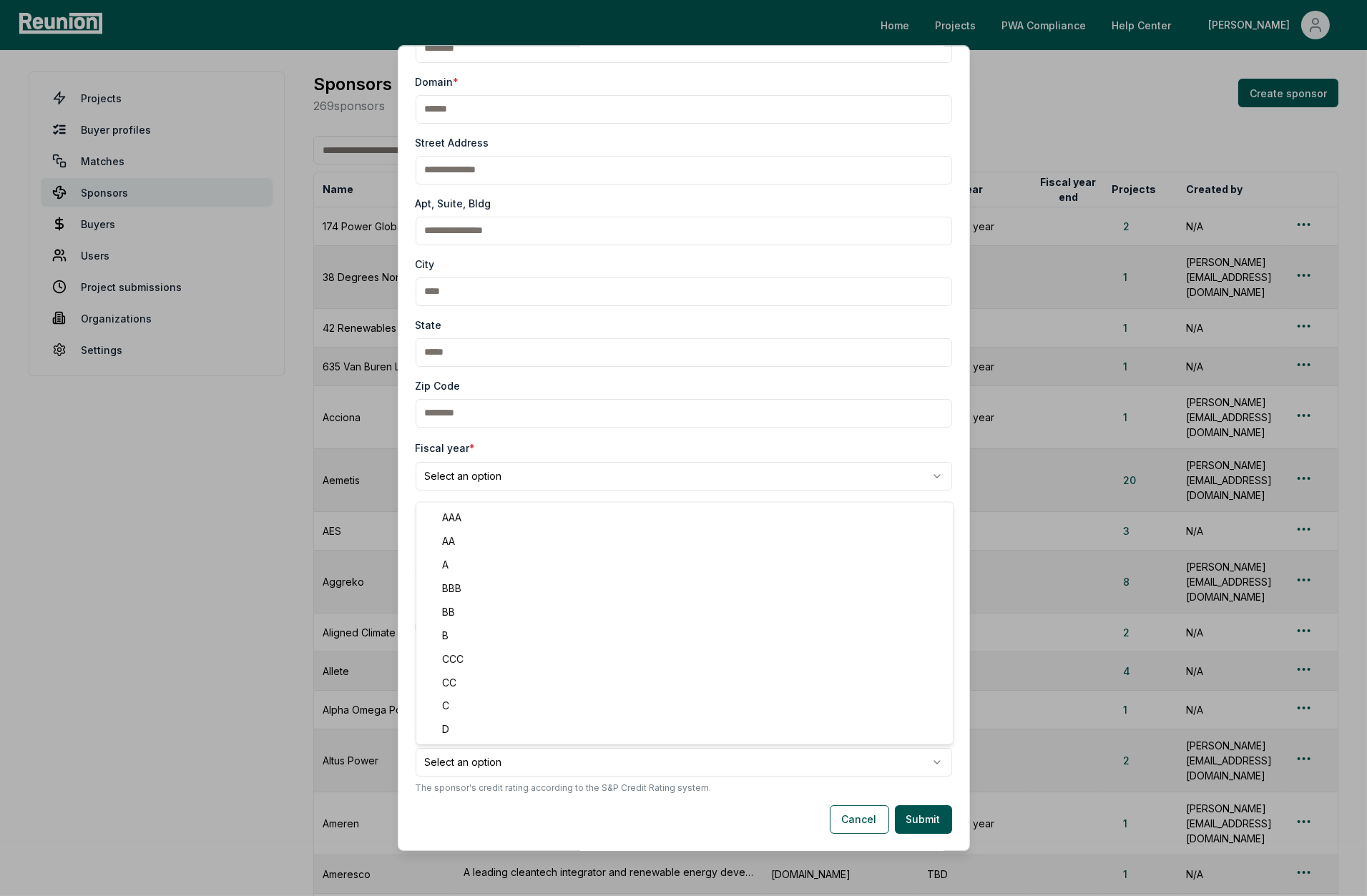
click at [681, 788] on p "The sponsor's credit rating according to the S&P Credit Rating system." at bounding box center [684, 787] width 536 height 12
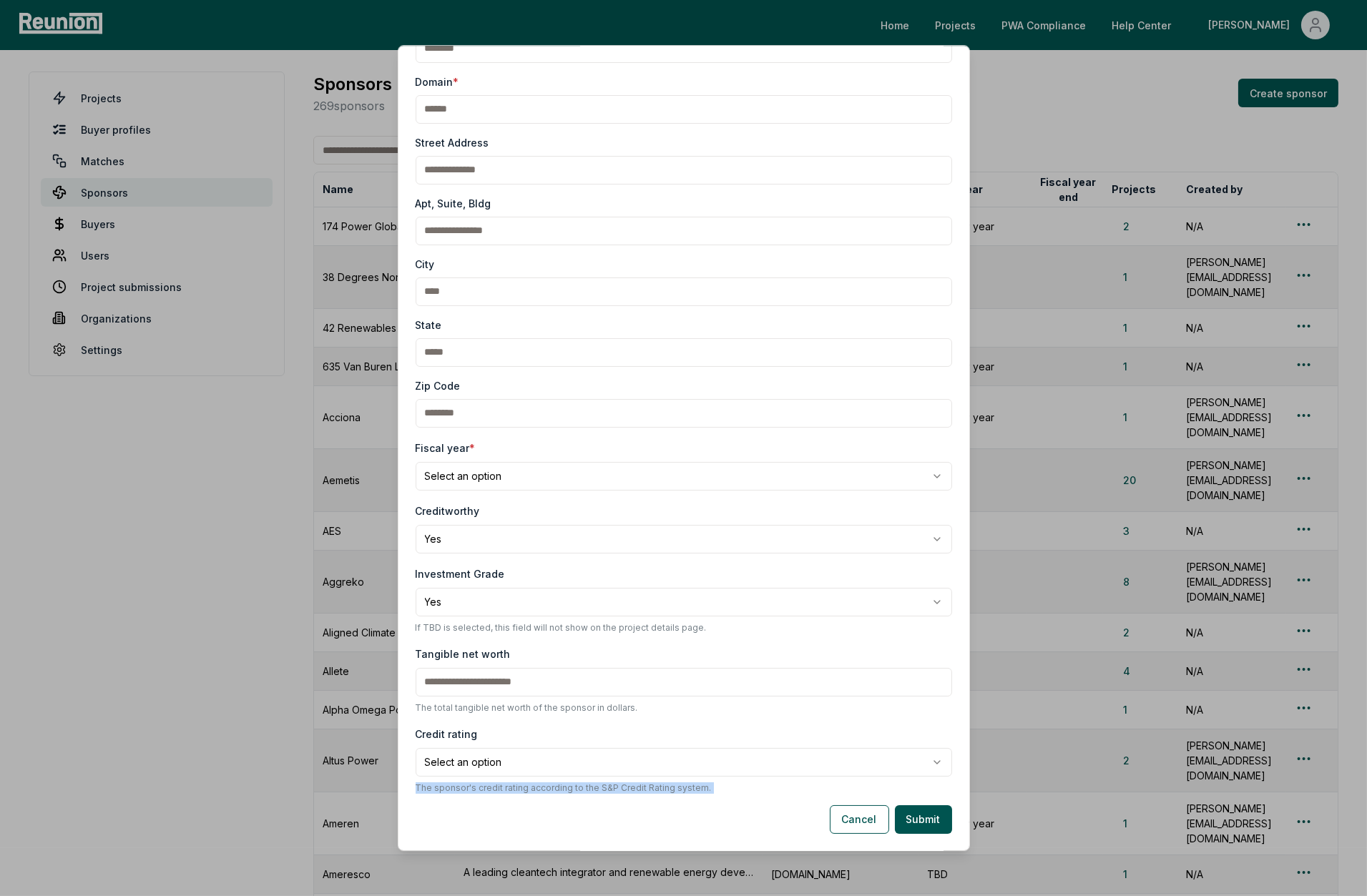
click at [681, 788] on p "The sponsor's credit rating according to the S&P Credit Rating system." at bounding box center [684, 787] width 536 height 12
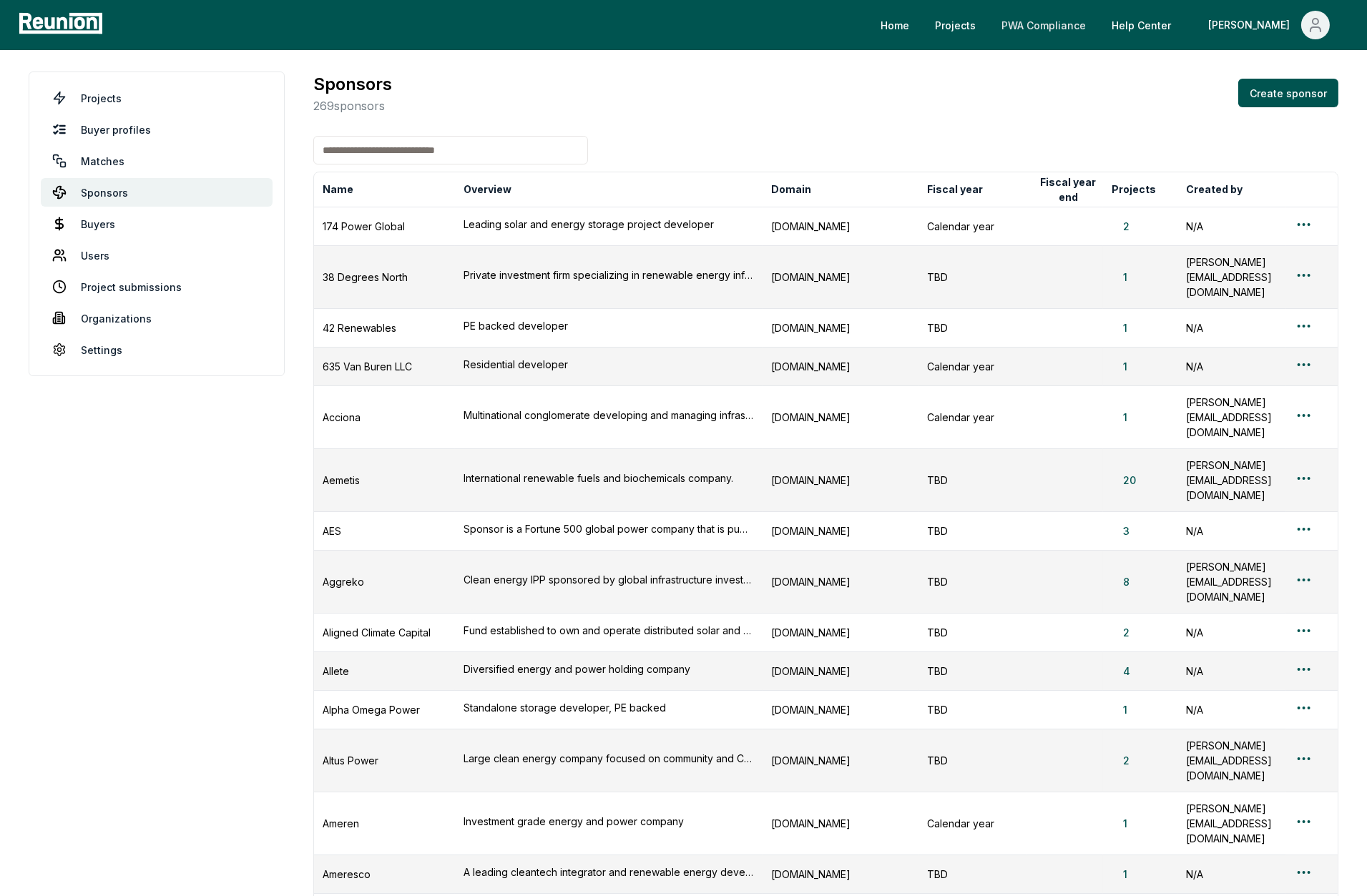
click at [1089, 20] on link "PWA Compliance" at bounding box center [1043, 25] width 107 height 29
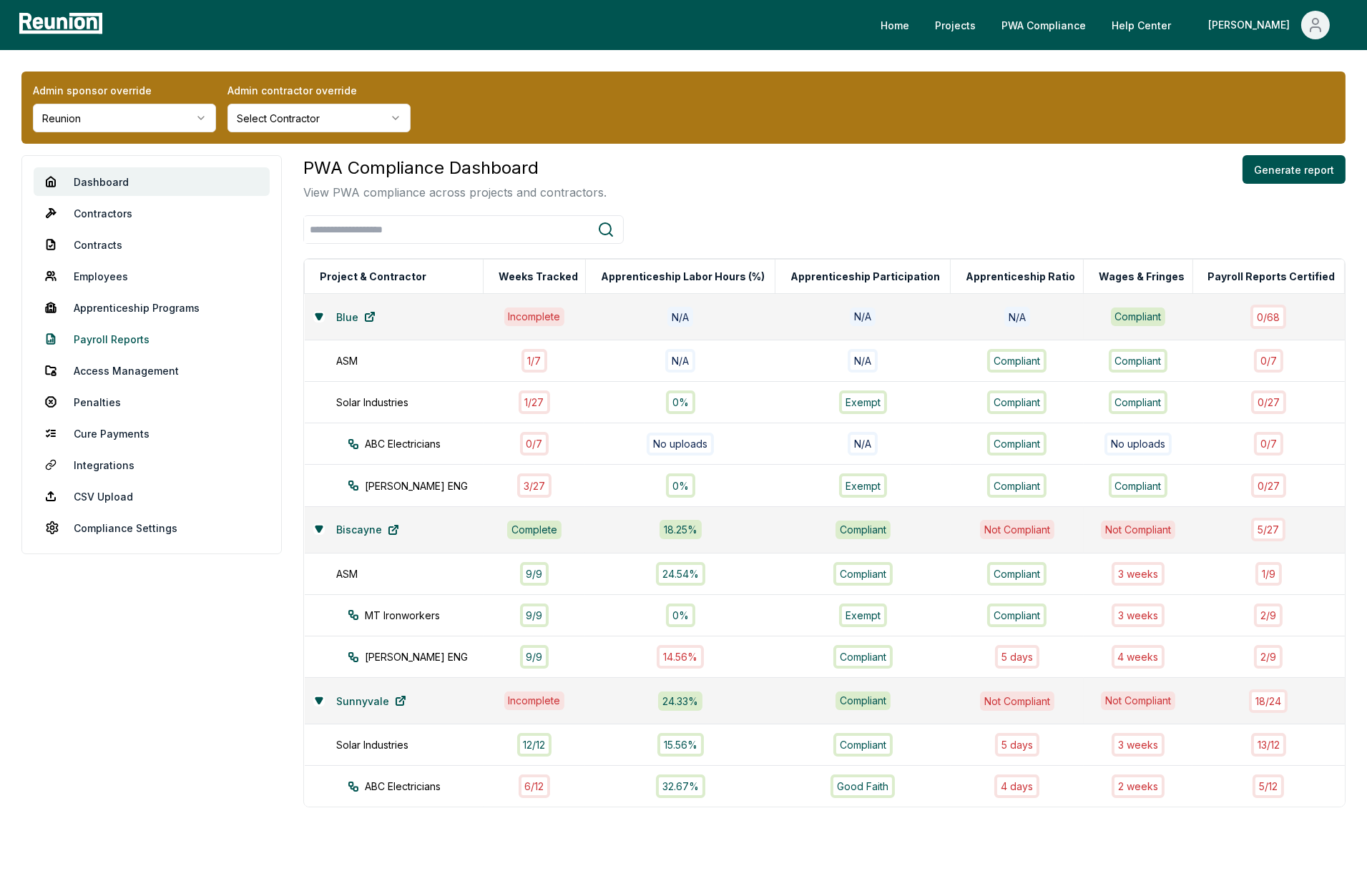
click at [101, 336] on link "Payroll Reports" at bounding box center [151, 339] width 236 height 29
